Goal: Find contact information: Find contact information

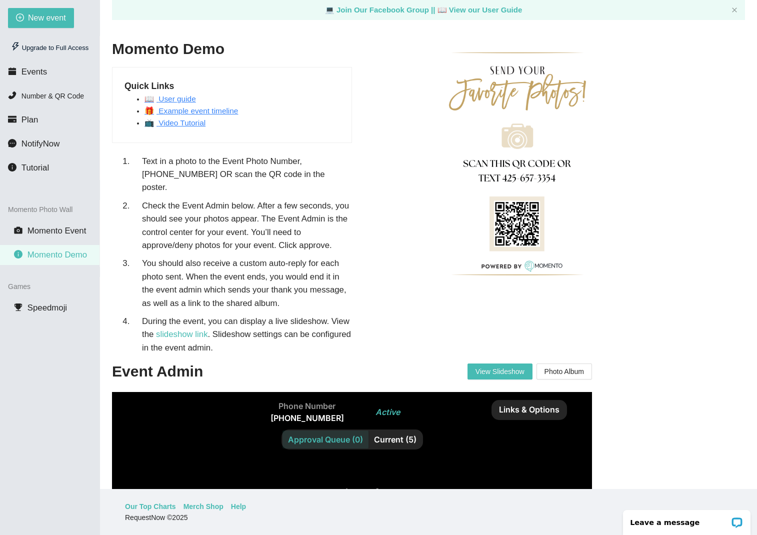
scroll to position [32, 0]
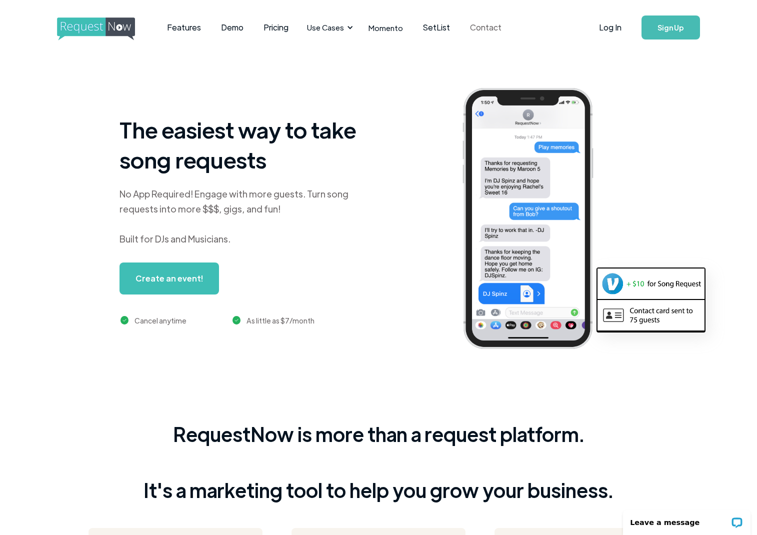
click at [477, 28] on link "Contact" at bounding box center [485, 27] width 51 height 31
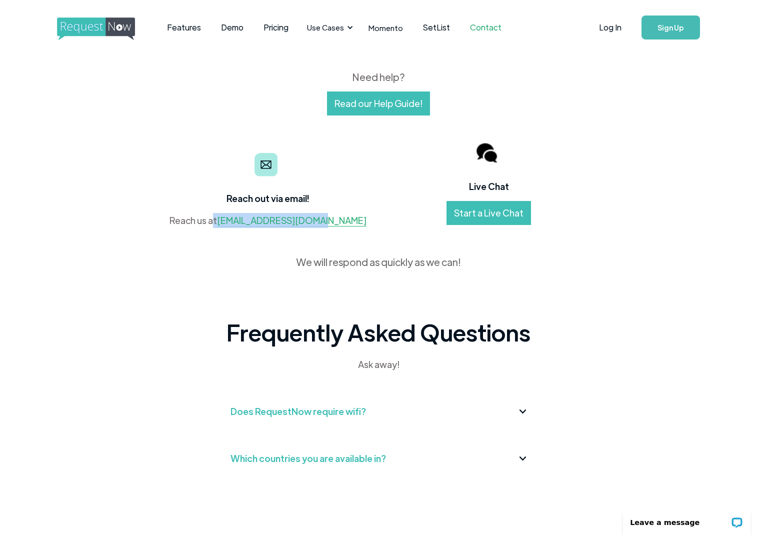
drag, startPoint x: 344, startPoint y: 221, endPoint x: 235, endPoint y: 224, distance: 108.5
click at [235, 224] on div "Reach out via email! Reach us at contact@requestnow.io" at bounding box center [267, 182] width 221 height 90
drag, startPoint x: 257, startPoint y: 240, endPoint x: 266, endPoint y: 235, distance: 10.3
click at [257, 240] on div "Reach out via email! Reach us at contact@requestnow.io Live Chat Start a Live C…" at bounding box center [378, 192] width 470 height 154
drag, startPoint x: 354, startPoint y: 216, endPoint x: 245, endPoint y: 221, distance: 109.6
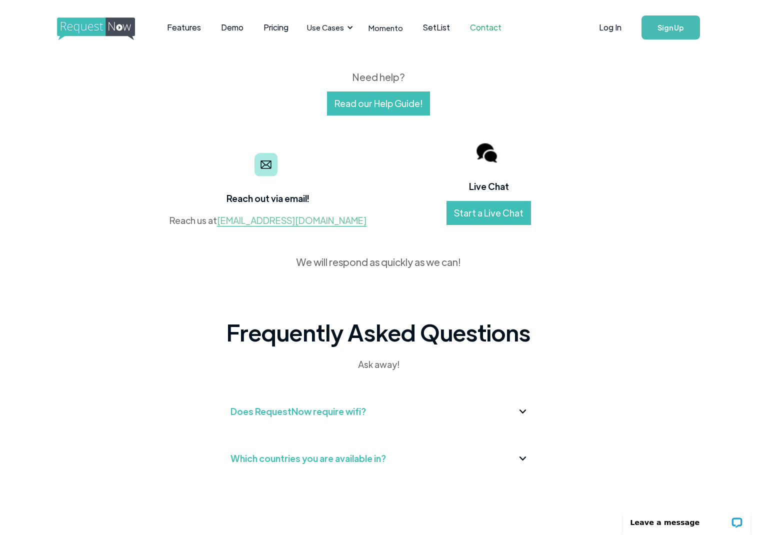
click at [244, 221] on div "Reach out via email! Reach us at contact@requestnow.io" at bounding box center [267, 182] width 221 height 90
drag, startPoint x: 238, startPoint y: 239, endPoint x: 253, endPoint y: 239, distance: 15.5
click at [240, 240] on div "Reach out via email! Reach us at contact@requestnow.io Live Chat Start a Live C…" at bounding box center [378, 192] width 470 height 154
drag, startPoint x: 345, startPoint y: 222, endPoint x: 245, endPoint y: 222, distance: 100.0
click at [245, 222] on div "Reach out via email! Reach us at contact@requestnow.io" at bounding box center [267, 182] width 221 height 90
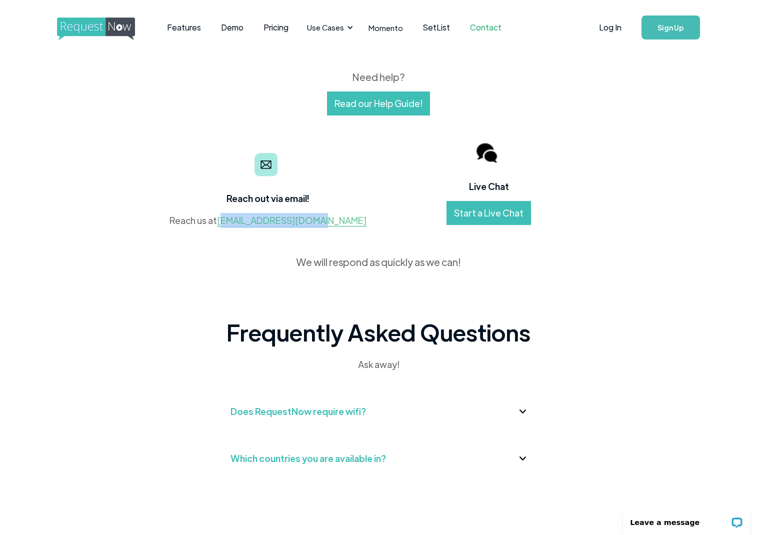
click at [245, 225] on link "contact@requestnow.io" at bounding box center [291, 220] width 149 height 12
click at [363, 225] on div "Reach out via email! Reach us at contact@requestnow.io" at bounding box center [267, 182] width 221 height 90
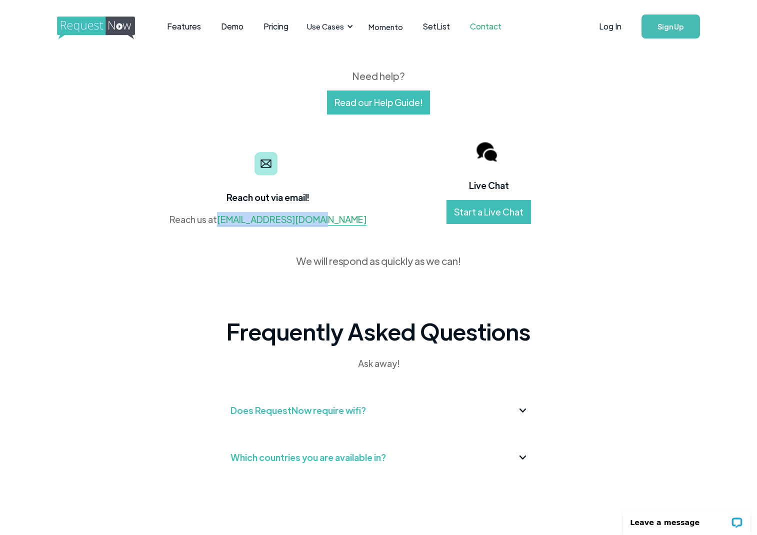
drag, startPoint x: 240, startPoint y: 219, endPoint x: 347, endPoint y: 219, distance: 106.5
click at [346, 219] on div "Reach out via email! Reach us at contact@requestnow.io" at bounding box center [267, 181] width 221 height 90
drag, startPoint x: 383, startPoint y: 223, endPoint x: 364, endPoint y: 225, distance: 18.6
click at [383, 223] on div "Live Chat Start a Live Chat" at bounding box center [488, 181] width 221 height 114
click at [493, 210] on link "Start a Live Chat" at bounding box center [488, 212] width 84 height 24
